Goal: Check status: Check status

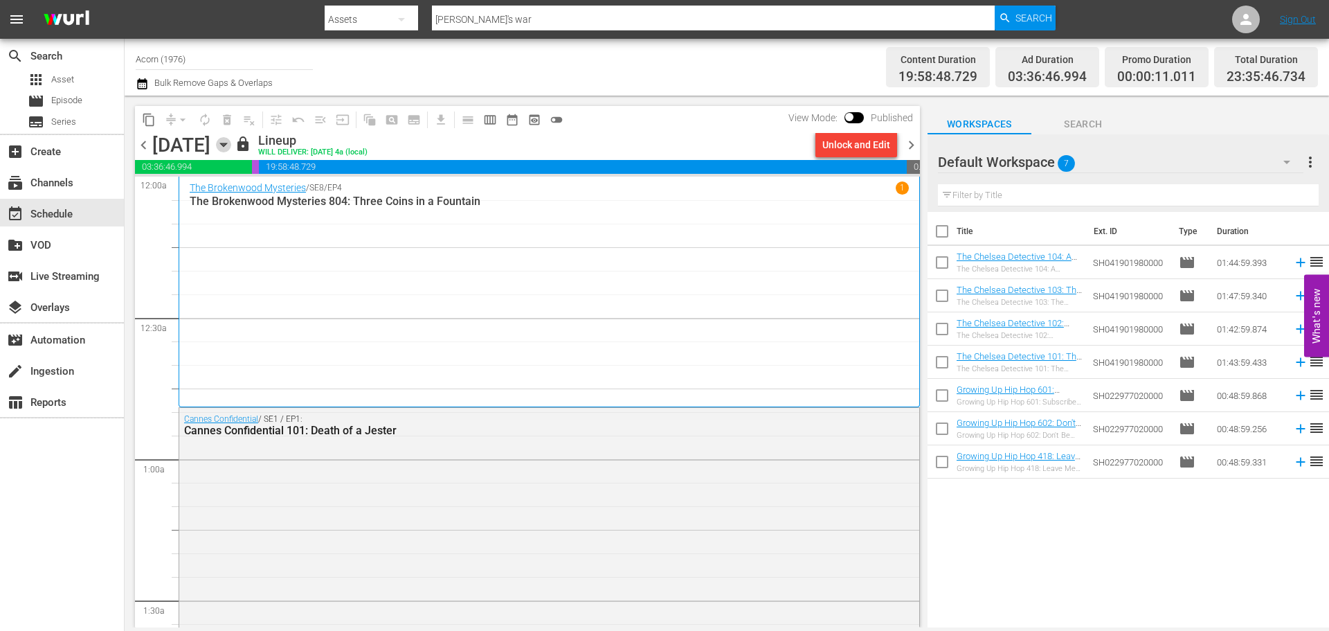
click at [231, 140] on icon "button" at bounding box center [223, 144] width 15 height 15
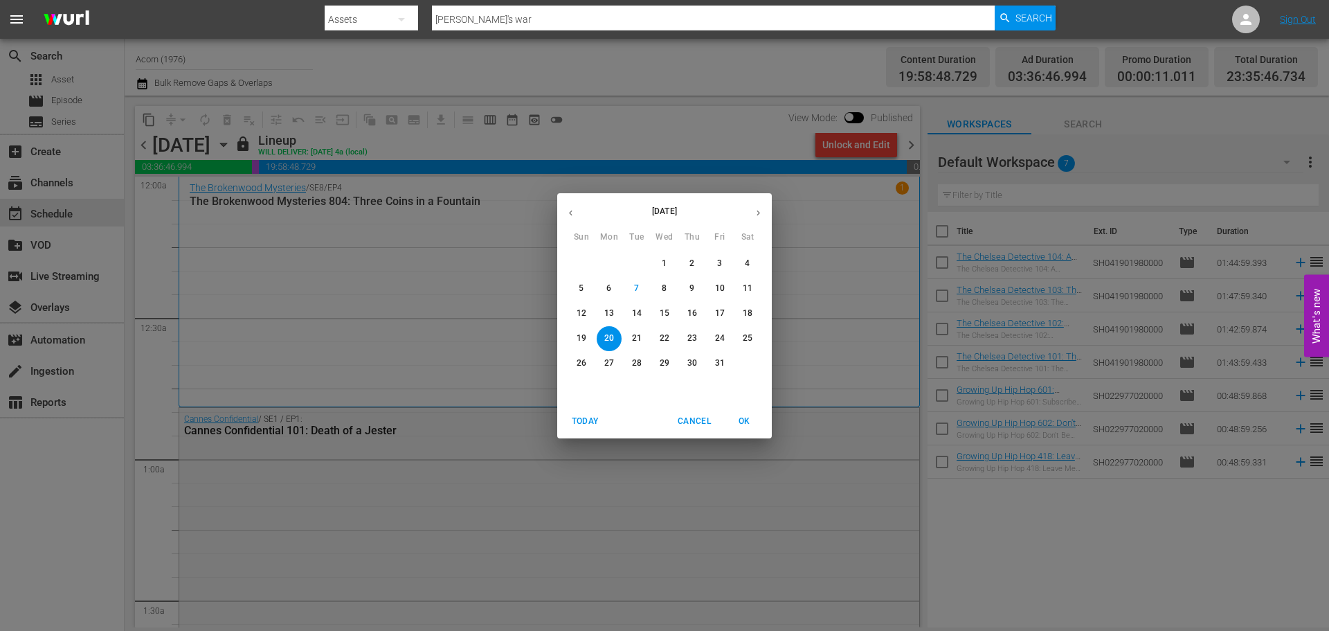
click at [574, 210] on icon "button" at bounding box center [571, 213] width 10 height 10
click at [605, 314] on p "11" at bounding box center [610, 313] width 10 height 12
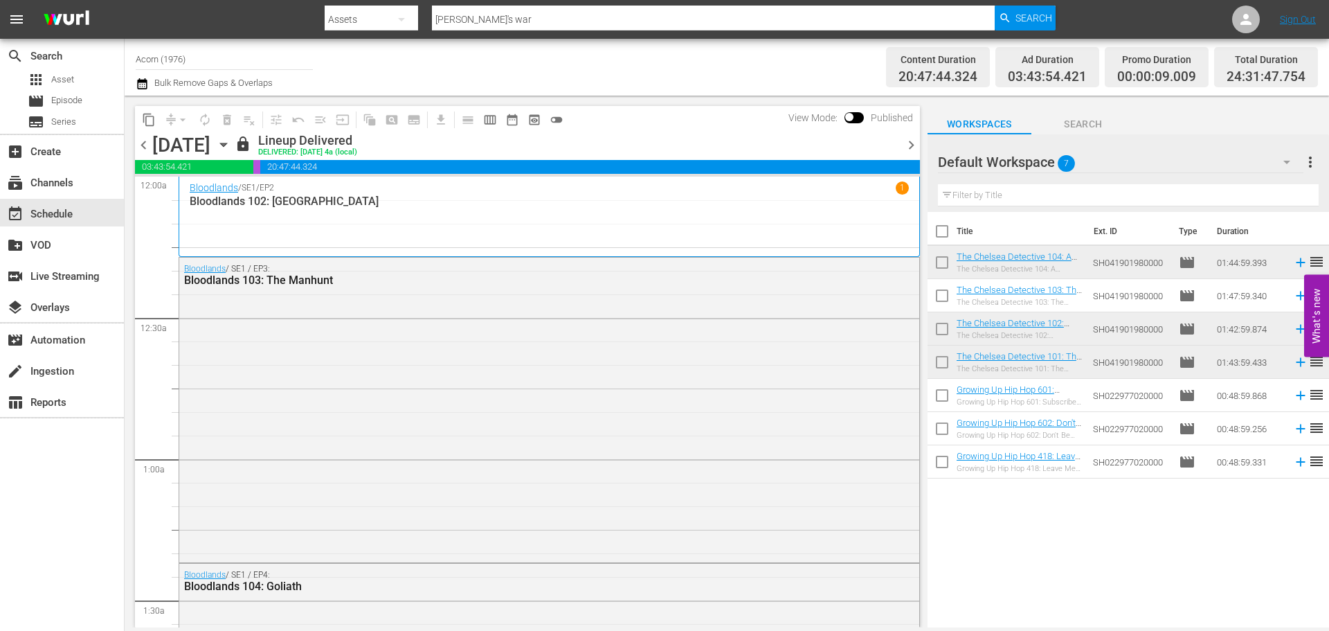
click at [915, 154] on div "chevron_left [DATE] [DATE] lock Lineup Delivered DELIVERED: [DATE] 4a (local) c…" at bounding box center [527, 146] width 785 height 27
click at [915, 150] on span "chevron_right" at bounding box center [911, 144] width 17 height 17
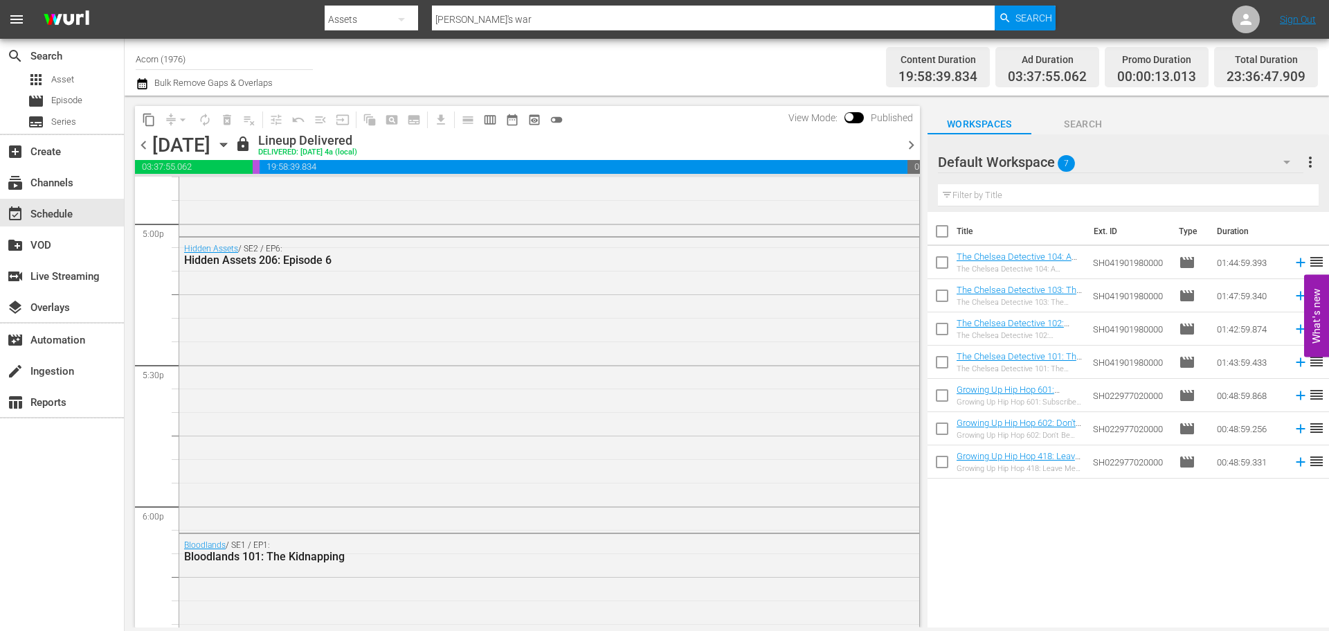
scroll to position [4916, 0]
